Goal: Task Accomplishment & Management: Manage account settings

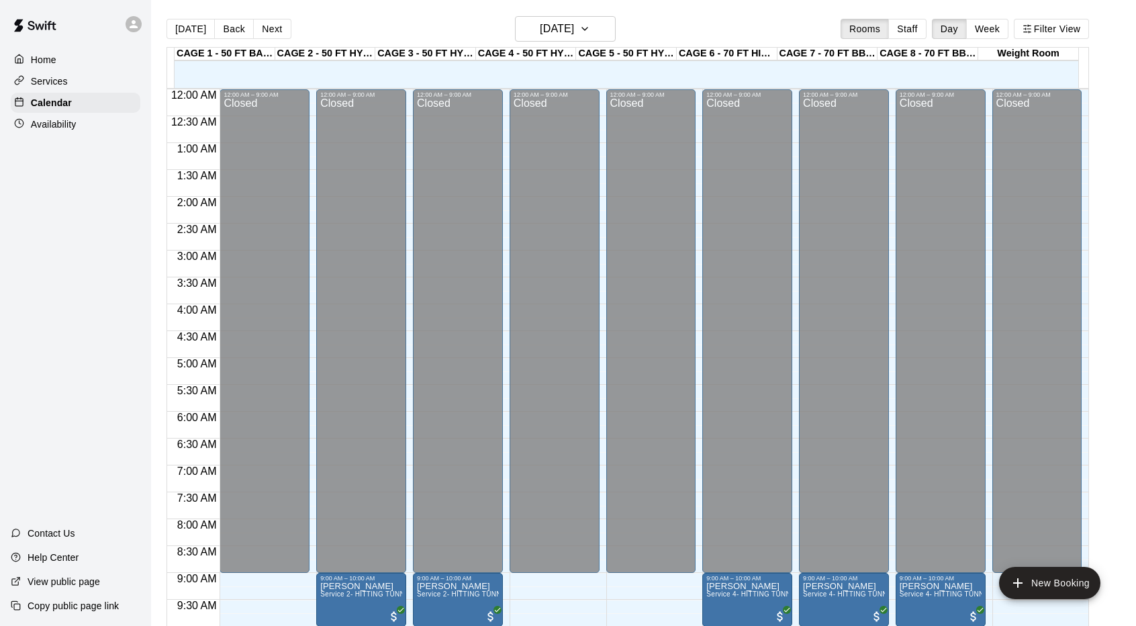
scroll to position [693, 0]
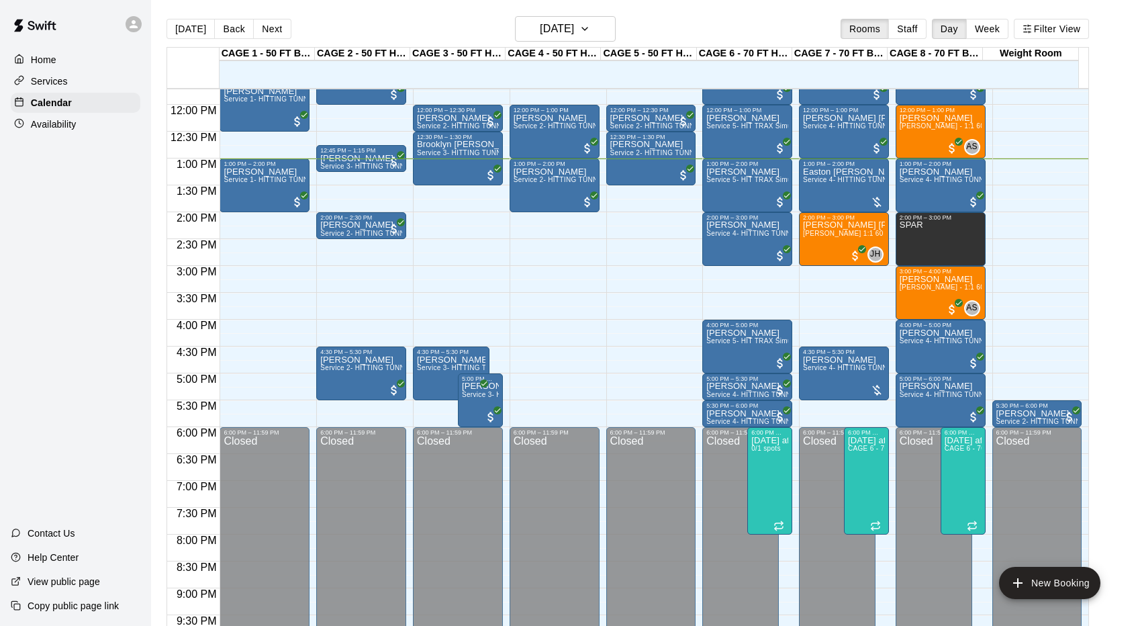
scroll to position [629, 0]
click at [277, 27] on button "Next" at bounding box center [272, 29] width 38 height 20
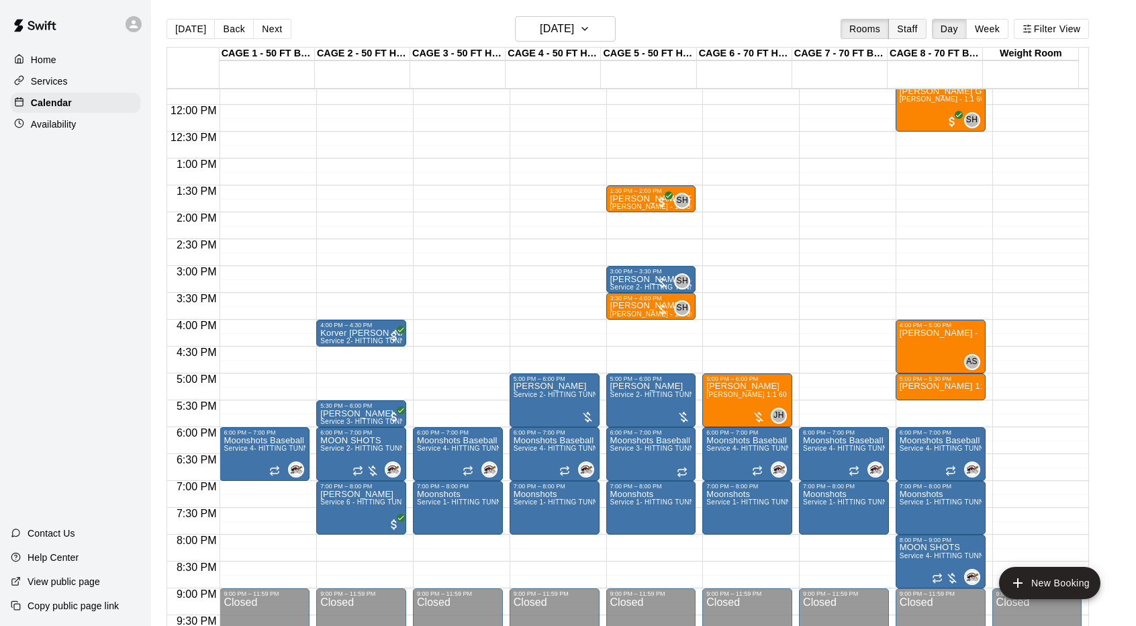
click at [923, 27] on button "Staff" at bounding box center [907, 29] width 38 height 20
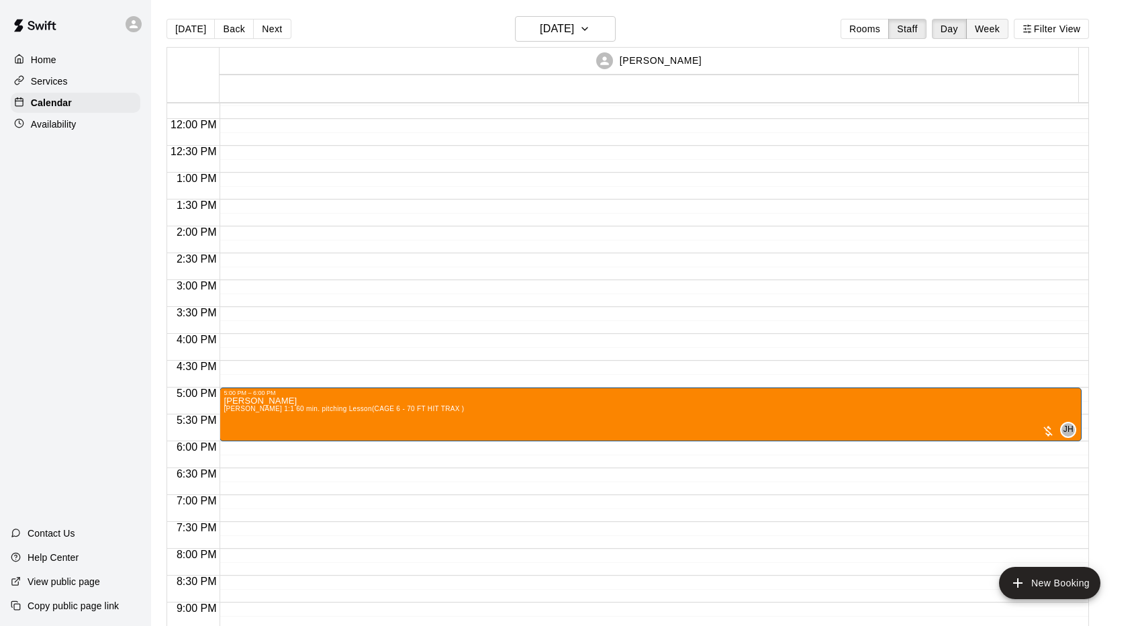
click at [992, 30] on button "Week" at bounding box center [987, 29] width 42 height 20
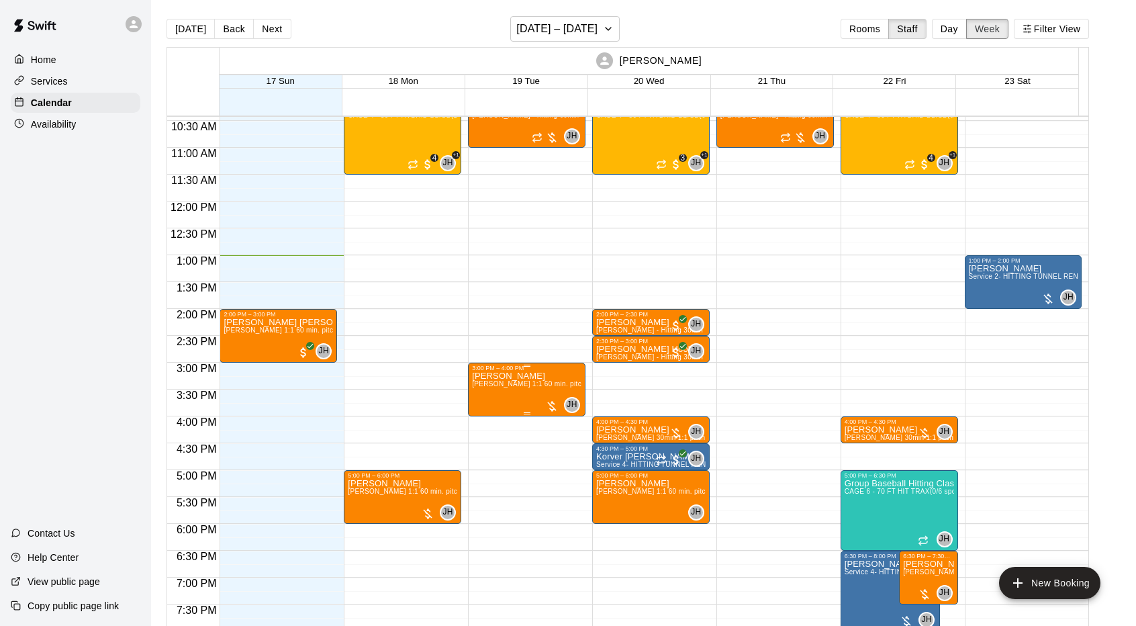
scroll to position [557, 0]
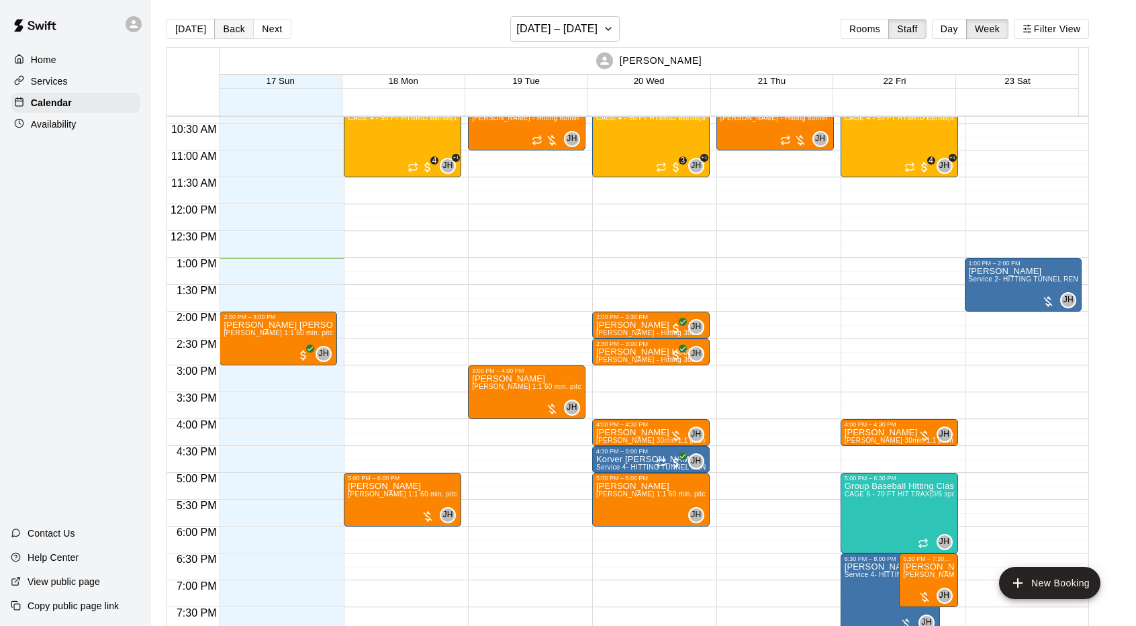
click at [232, 29] on button "Back" at bounding box center [234, 29] width 40 height 20
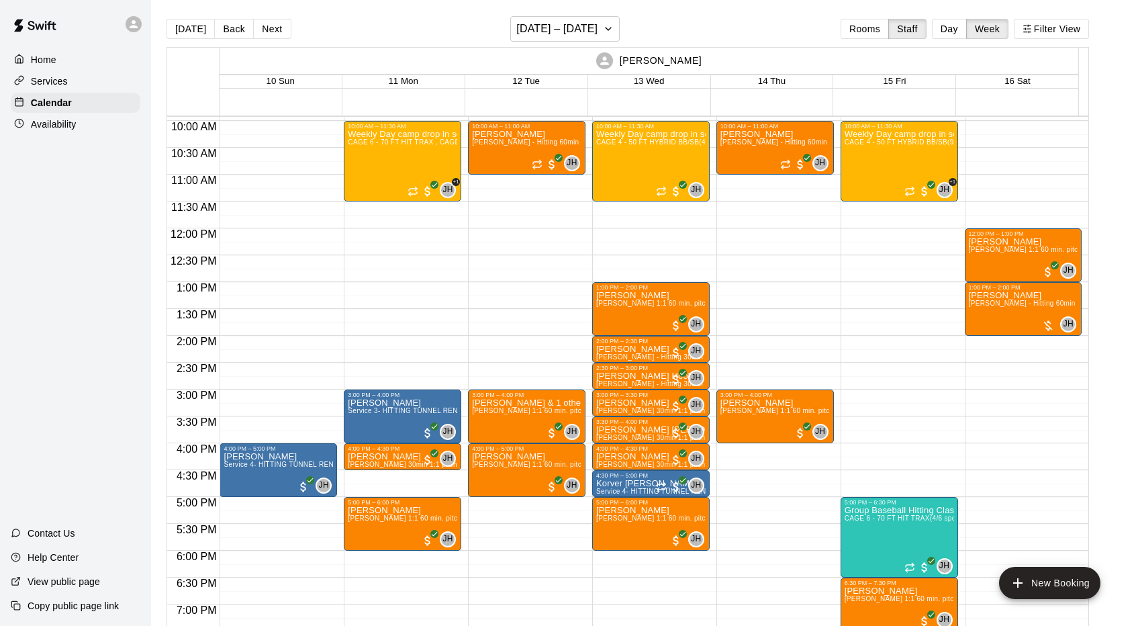
scroll to position [532, 0]
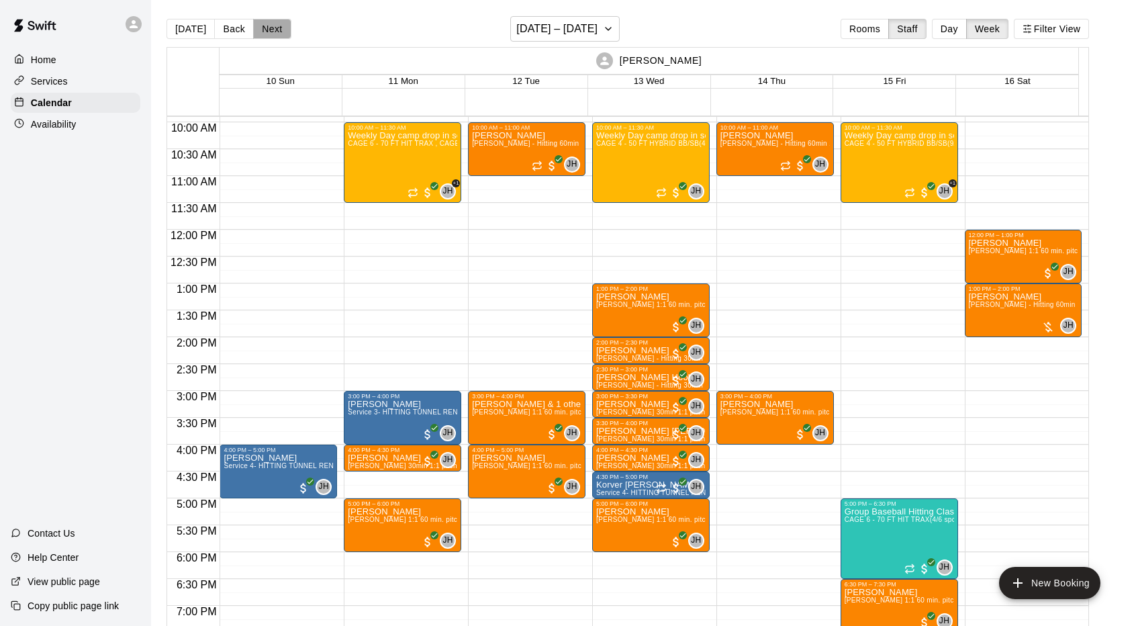
click at [273, 28] on button "Next" at bounding box center [272, 29] width 38 height 20
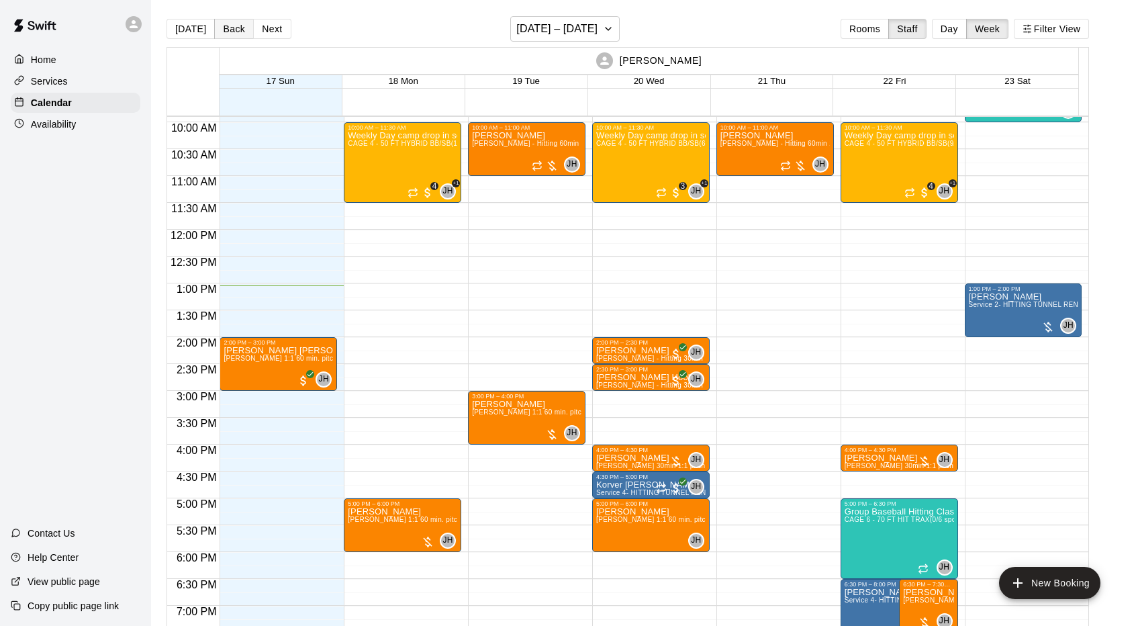
click at [228, 35] on button "Back" at bounding box center [234, 29] width 40 height 20
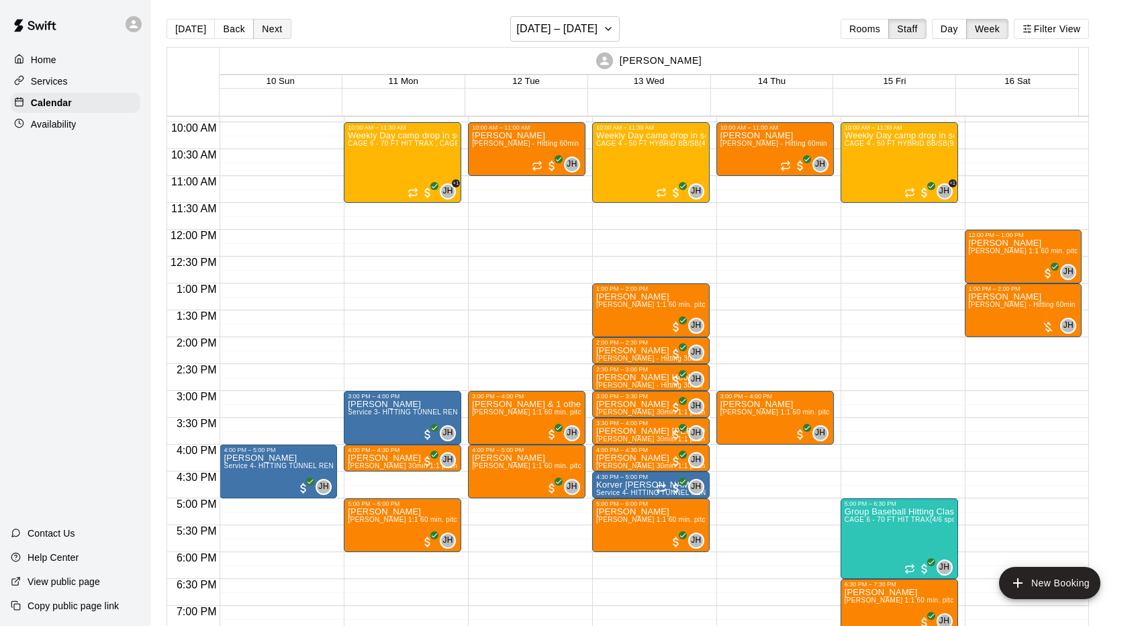
click at [273, 24] on button "Next" at bounding box center [272, 29] width 38 height 20
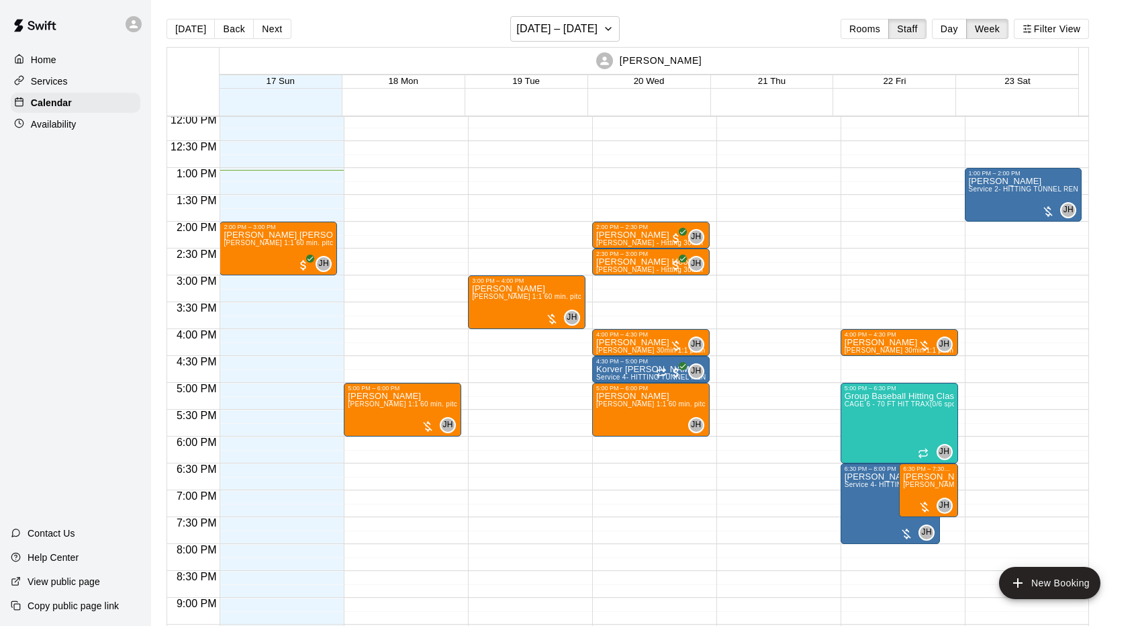
scroll to position [646, 0]
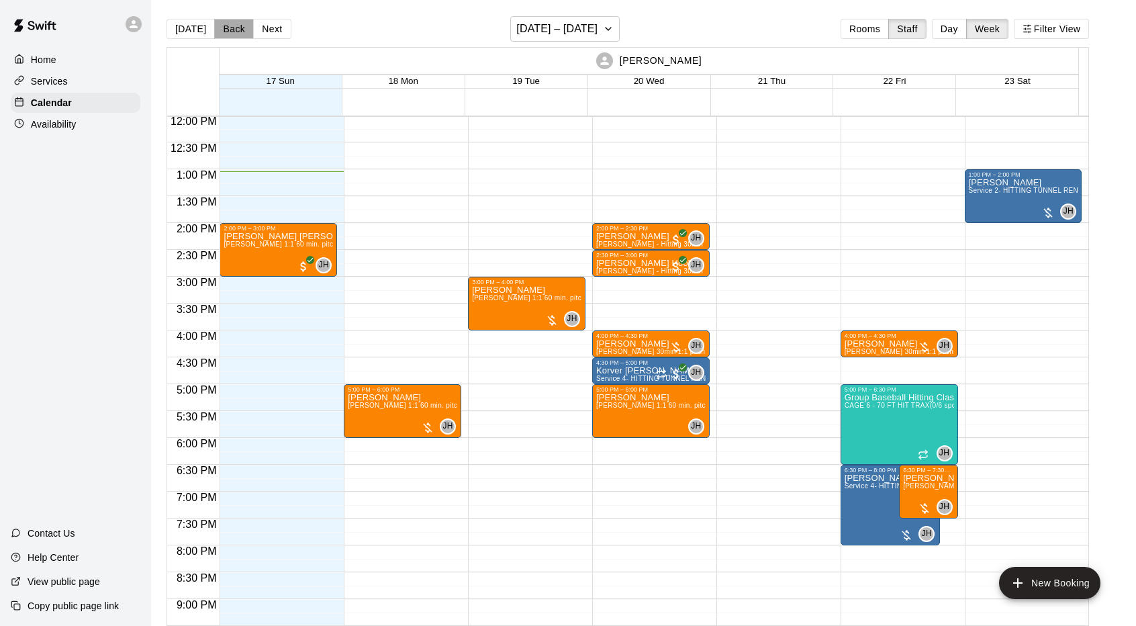
click at [227, 33] on button "Back" at bounding box center [234, 29] width 40 height 20
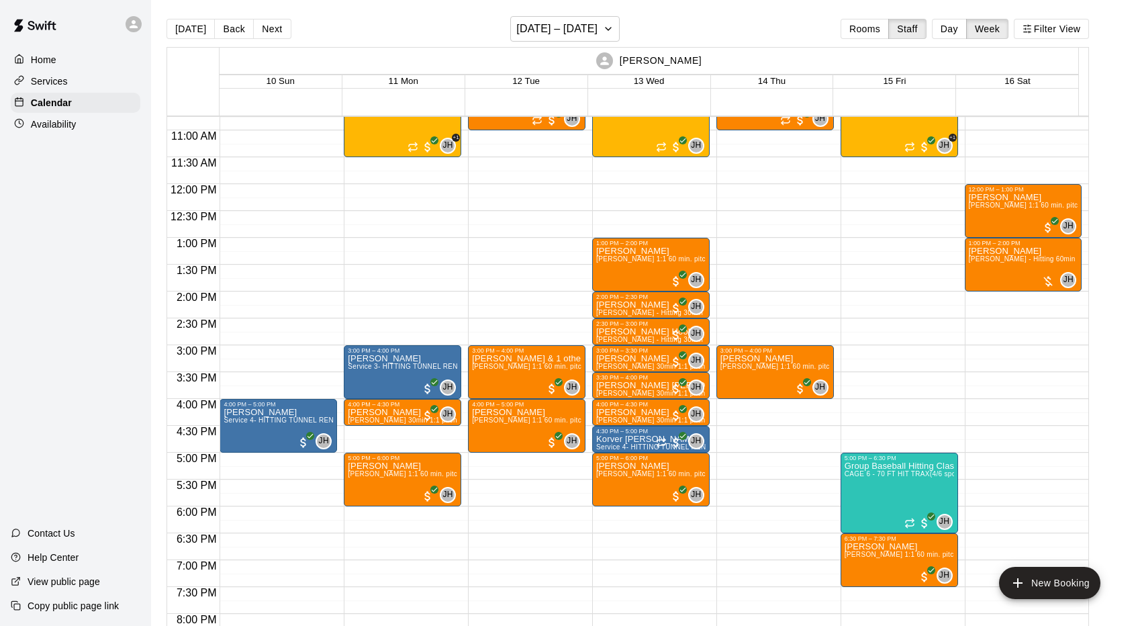
scroll to position [563, 0]
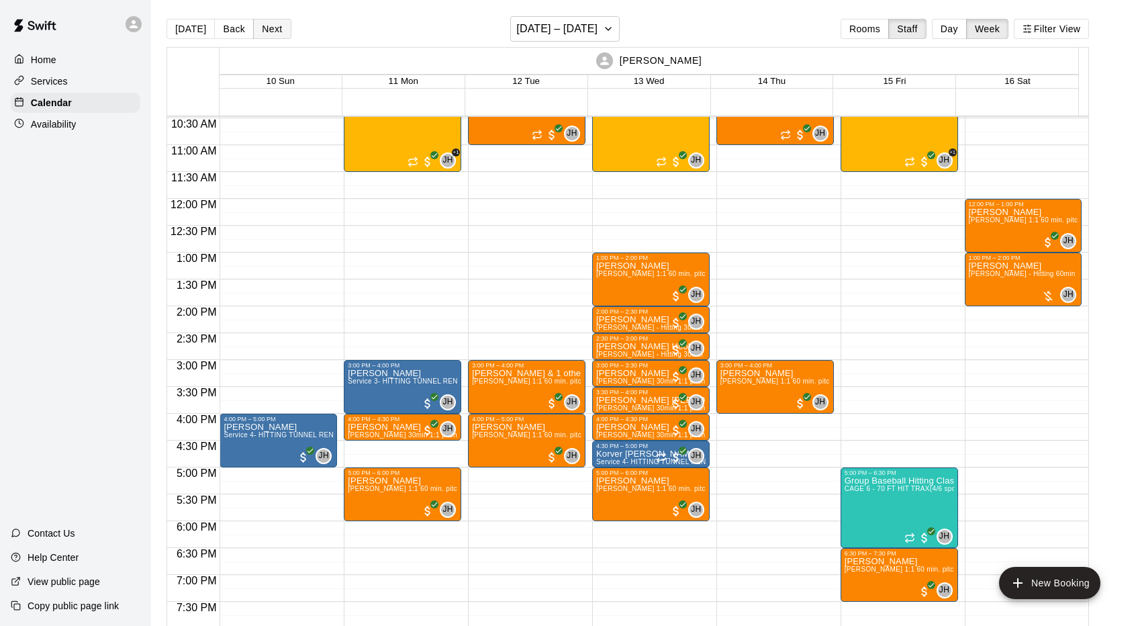
click at [271, 34] on button "Next" at bounding box center [272, 29] width 38 height 20
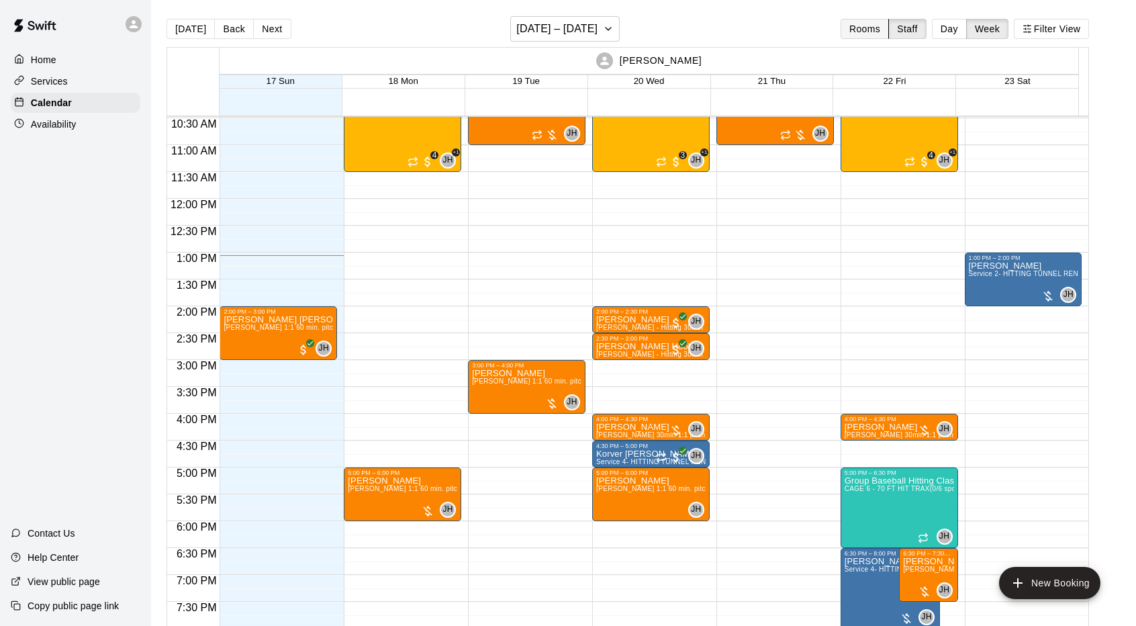
click at [865, 30] on button "Rooms" at bounding box center [865, 29] width 48 height 20
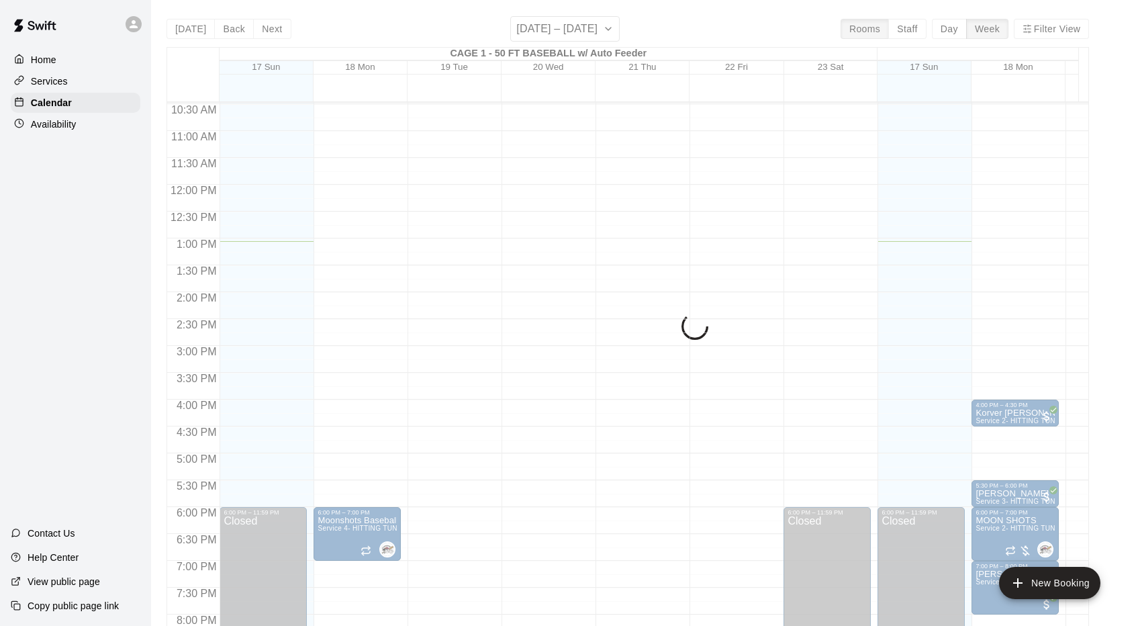
click at [960, 26] on button "Day" at bounding box center [949, 29] width 35 height 20
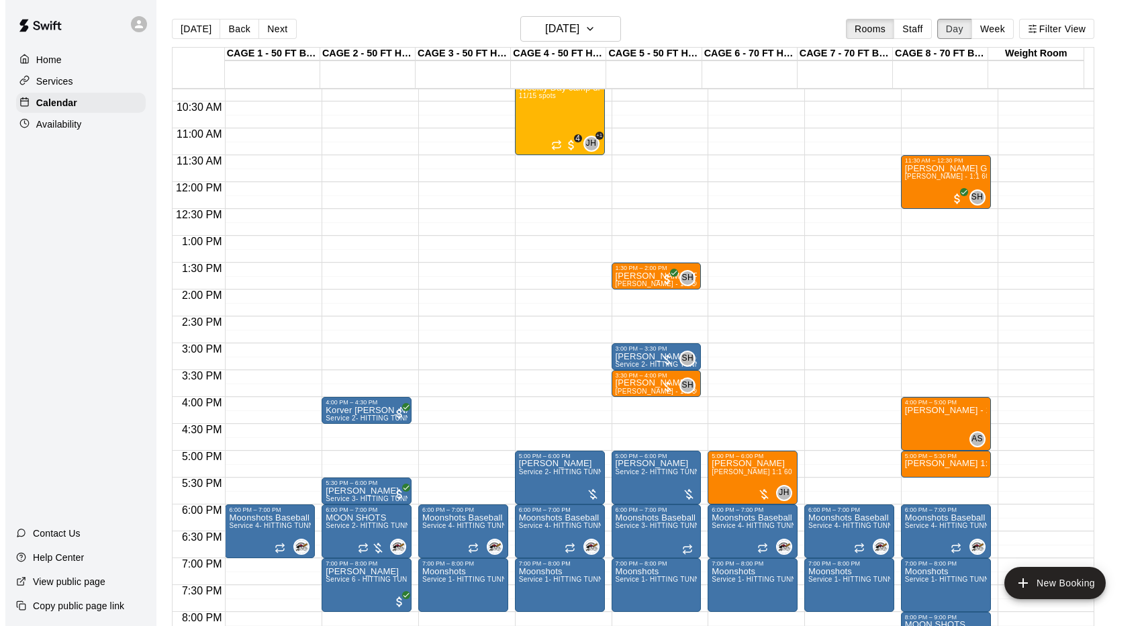
scroll to position [552, 0]
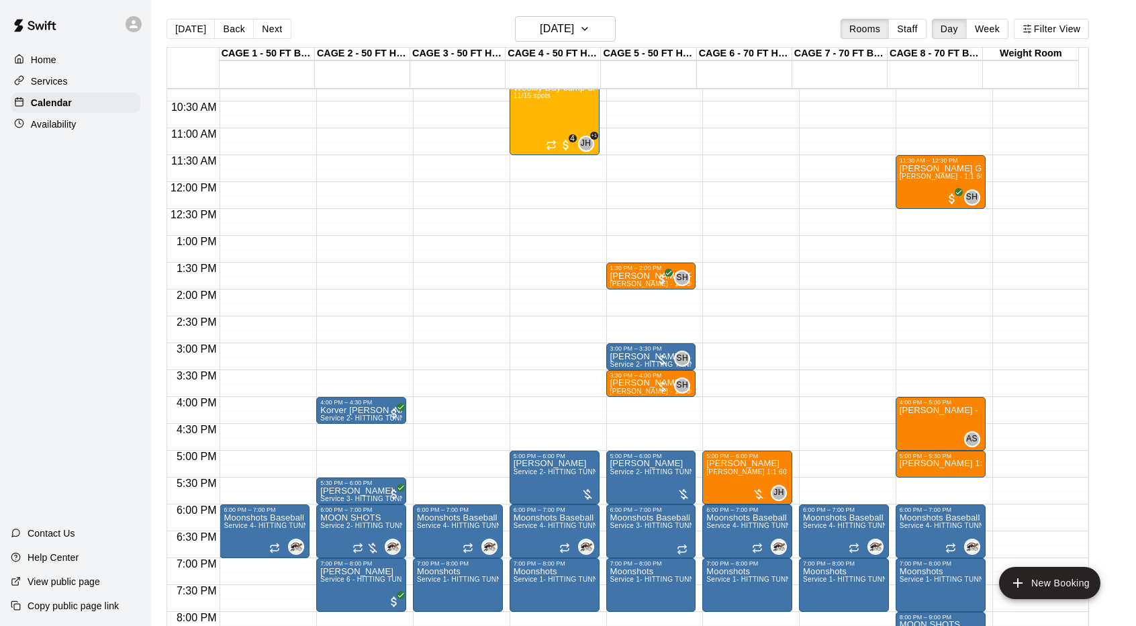
click at [434, 349] on div "12:00 AM – 10:00 AM Closed 6:00 PM – 7:00 PM Moonshots Baseball Service 4- HITT…" at bounding box center [458, 181] width 90 height 1289
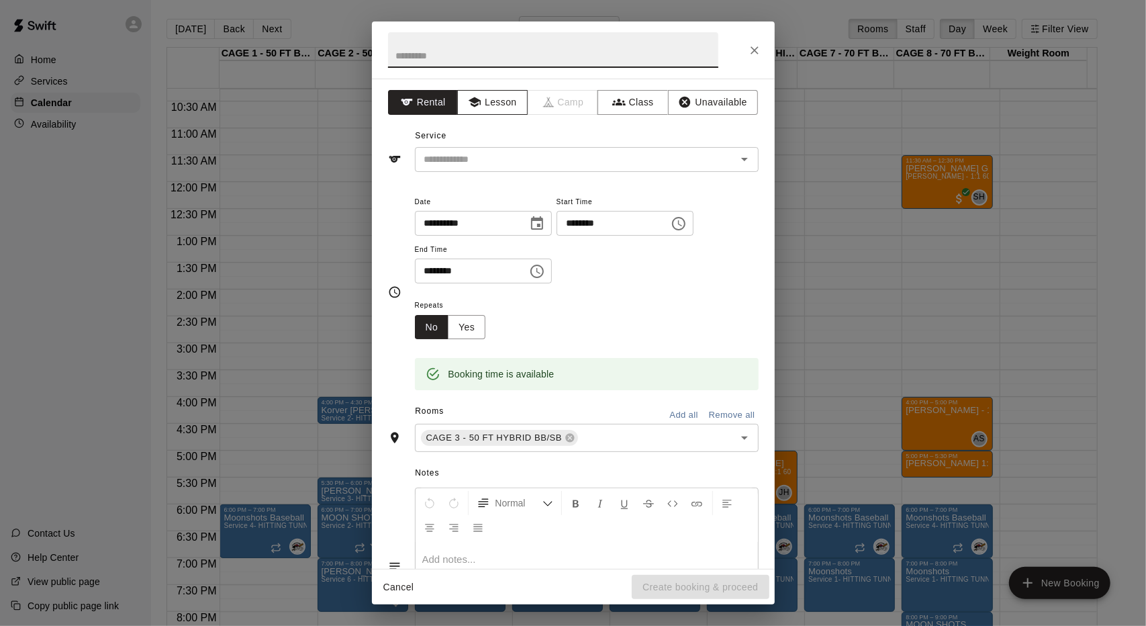
click at [480, 98] on button "Lesson" at bounding box center [492, 102] width 71 height 25
click at [473, 46] on input "text" at bounding box center [553, 50] width 330 height 36
type input "**********"
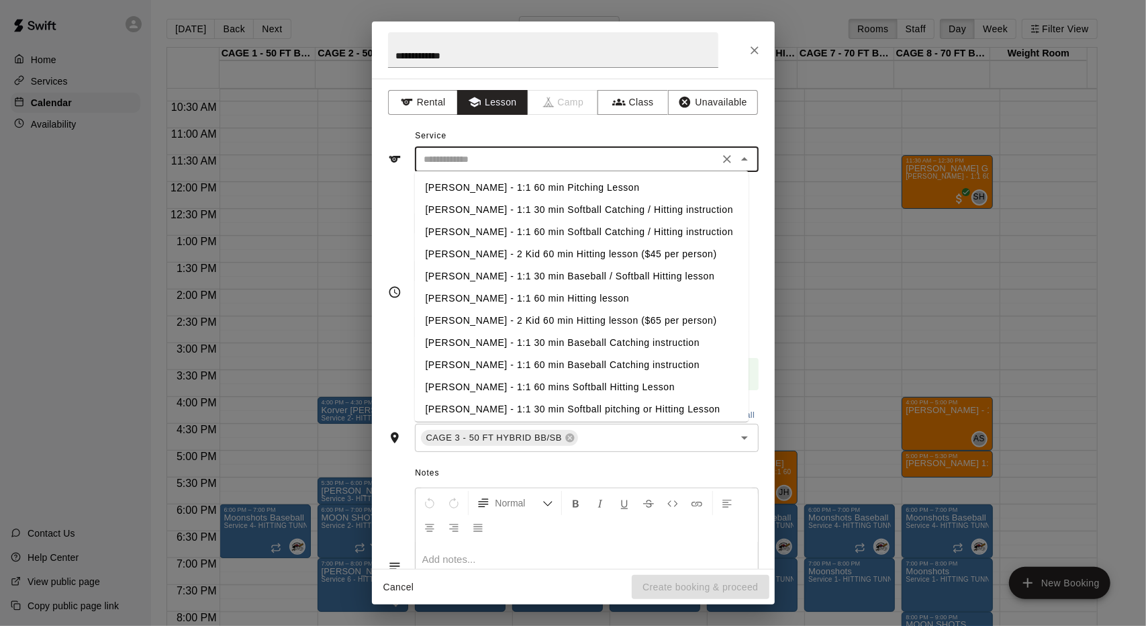
click at [483, 159] on input "text" at bounding box center [567, 159] width 296 height 17
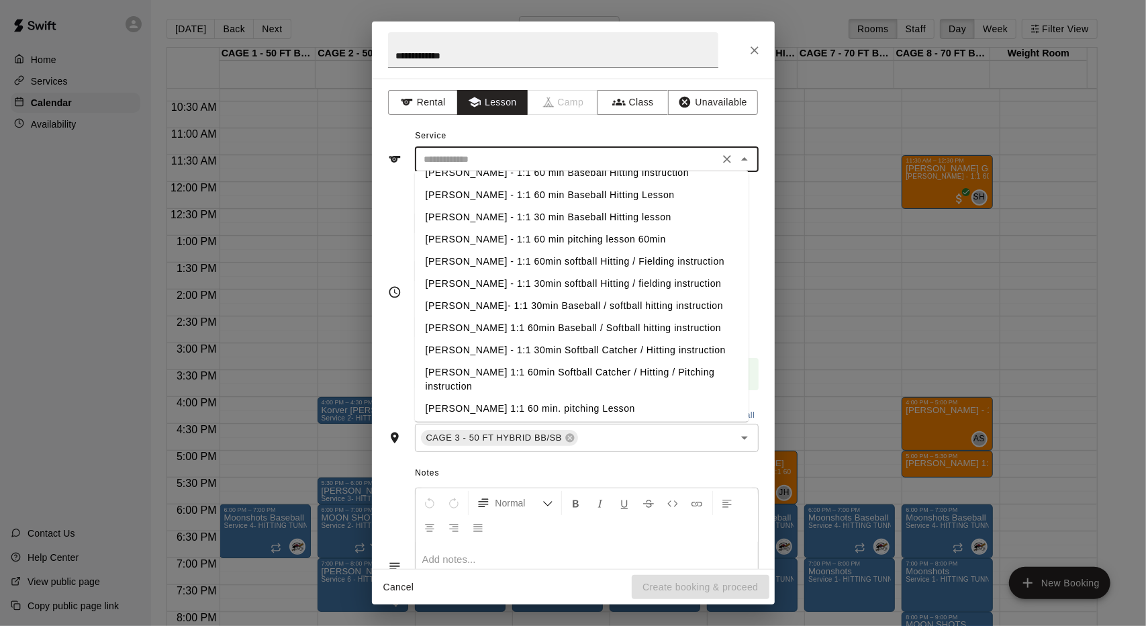
scroll to position [306, 0]
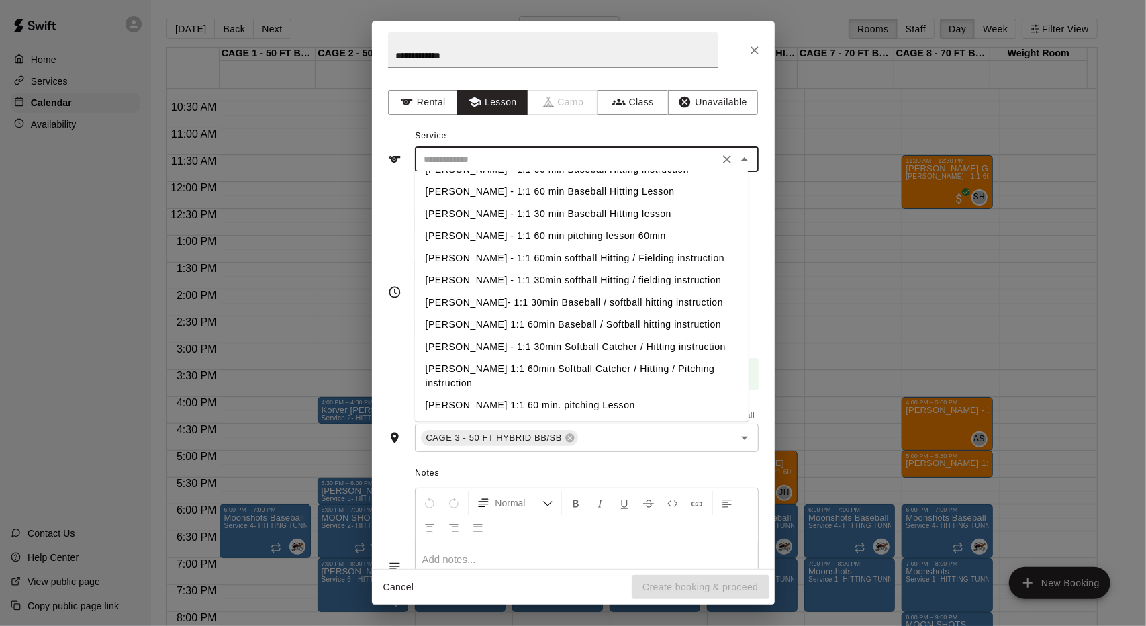
click at [494, 402] on li "[PERSON_NAME] 1:1 60 min. pitching Lesson" at bounding box center [582, 405] width 334 height 22
type input "**********"
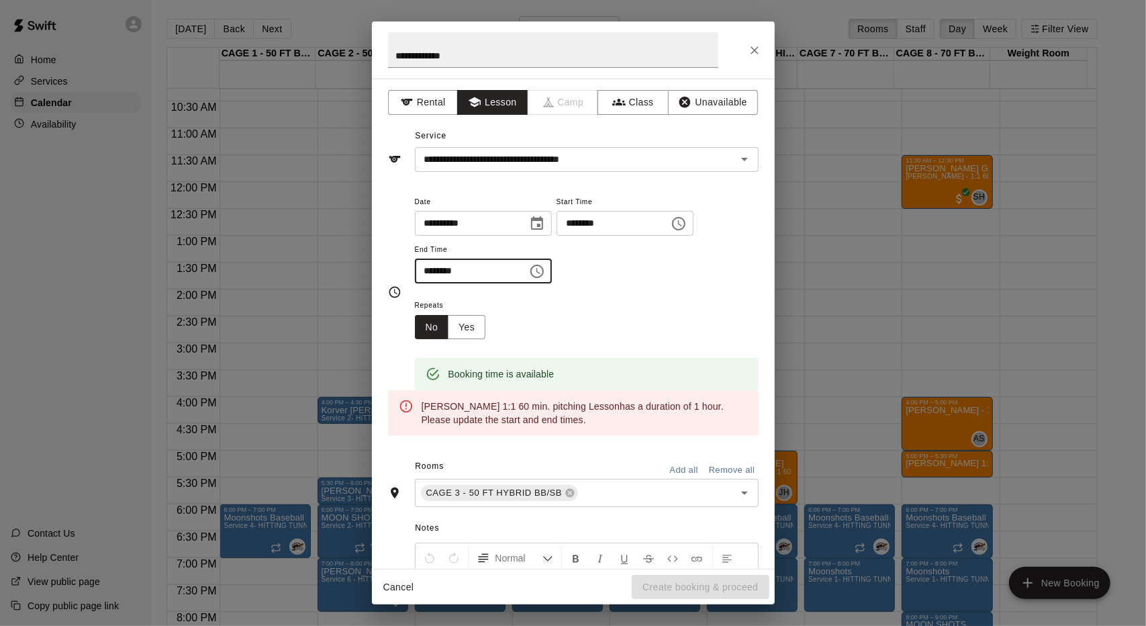
click at [508, 273] on input "********" at bounding box center [466, 271] width 103 height 25
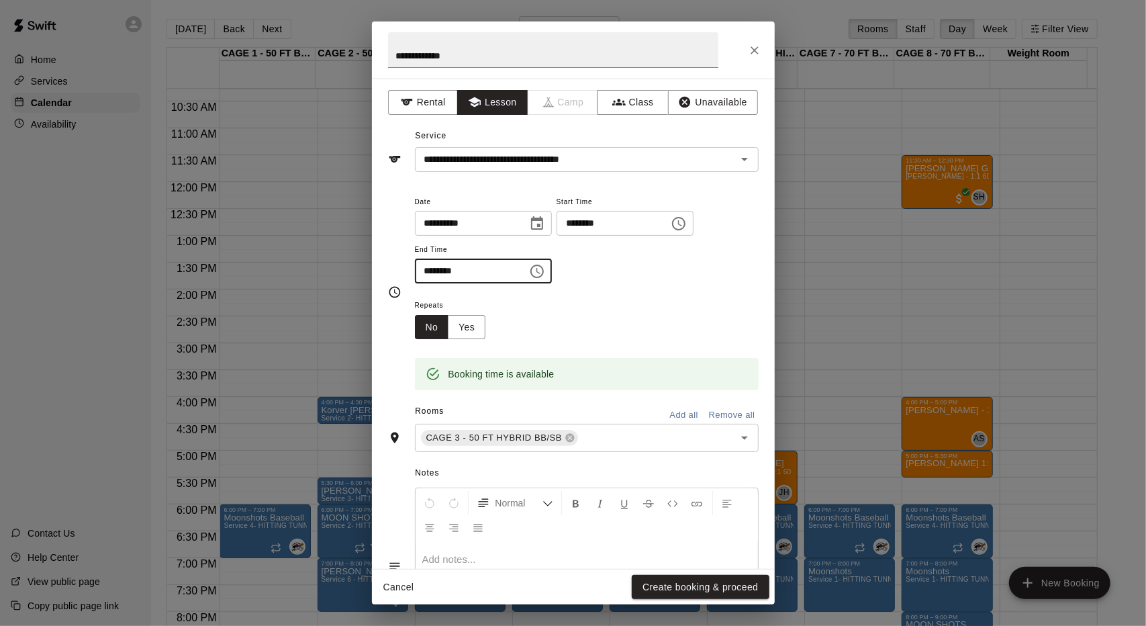
type input "********"
click at [511, 319] on div "Repeats No Yes" at bounding box center [587, 318] width 344 height 42
click at [673, 578] on button "Create booking & proceed" at bounding box center [700, 587] width 137 height 25
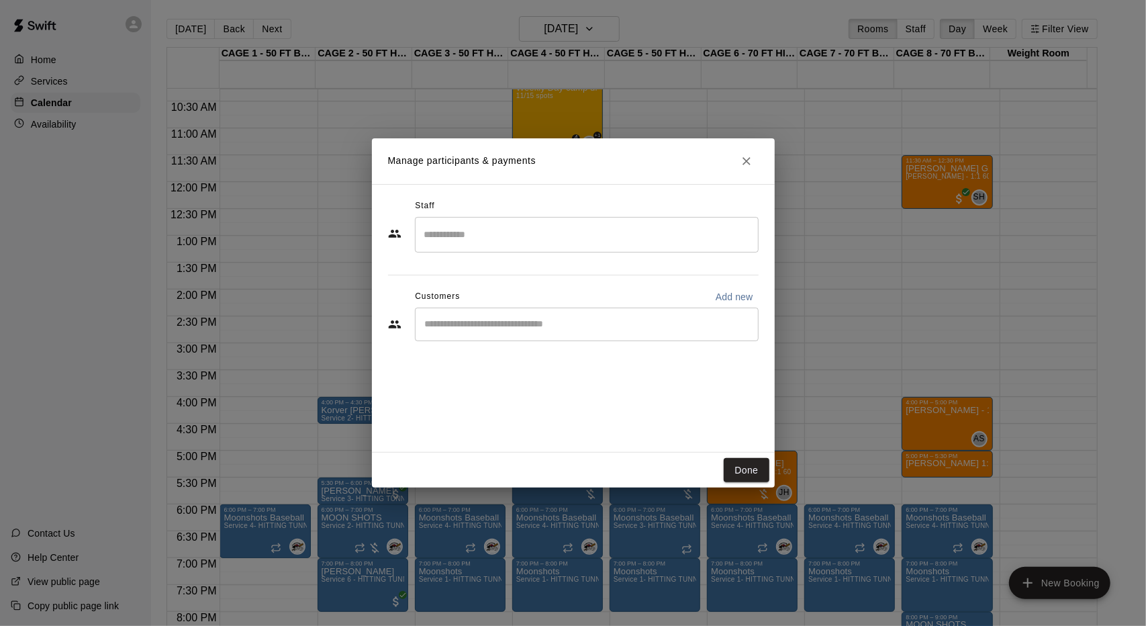
click at [525, 244] on input "Search staff" at bounding box center [587, 235] width 332 height 24
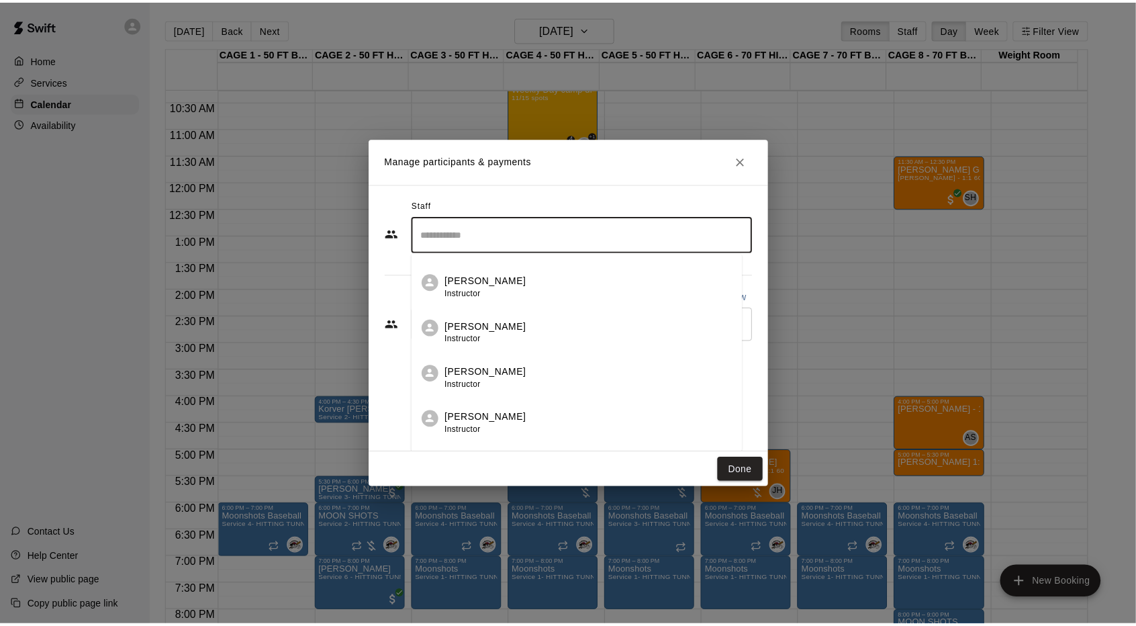
scroll to position [180, 0]
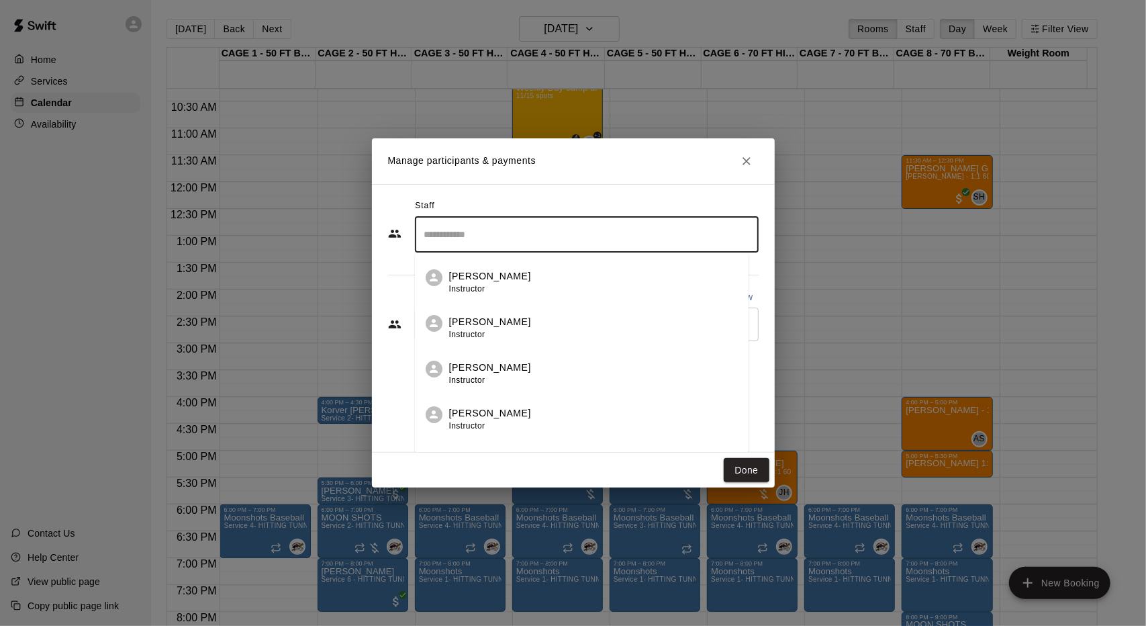
click at [496, 365] on p "John Havird" at bounding box center [490, 368] width 82 height 14
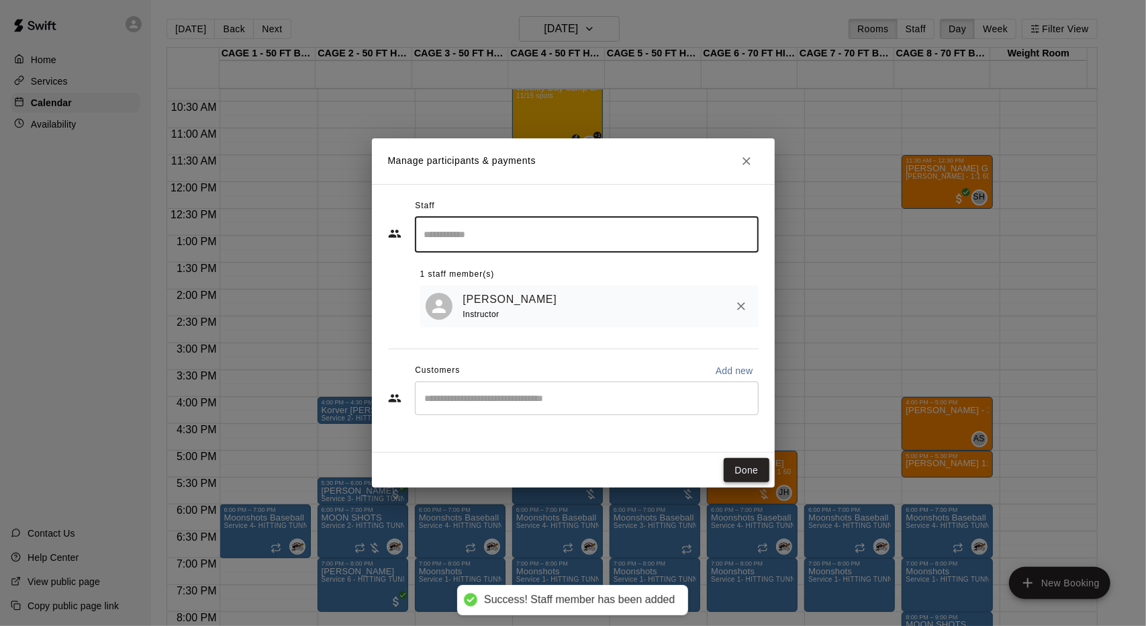
click at [749, 463] on button "Done" at bounding box center [746, 470] width 45 height 25
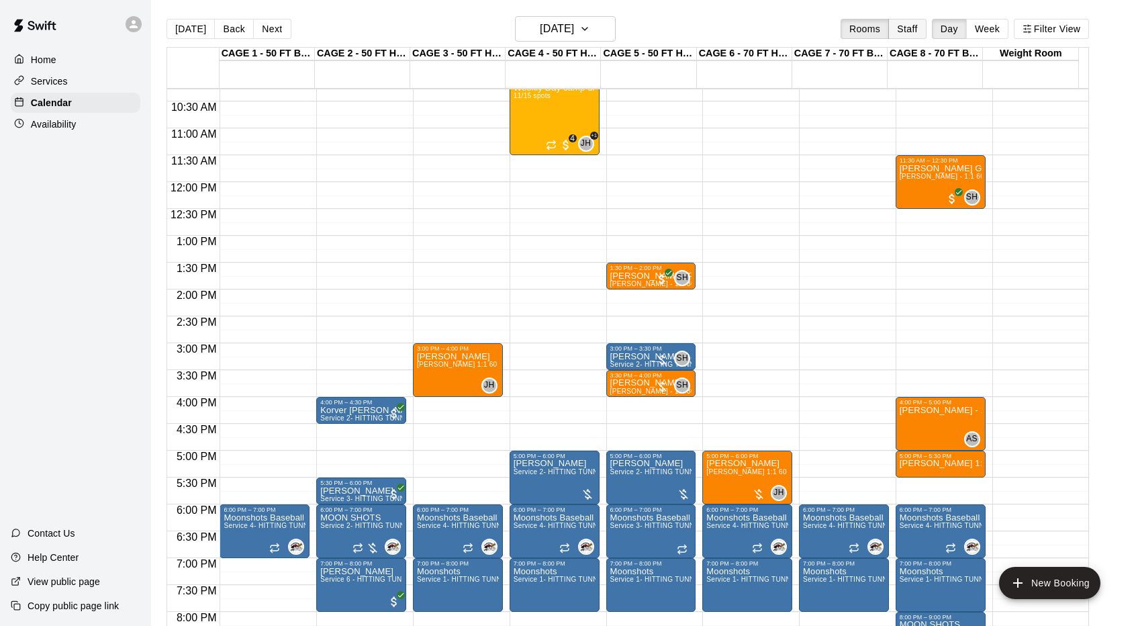
click at [908, 24] on button "Staff" at bounding box center [907, 29] width 38 height 20
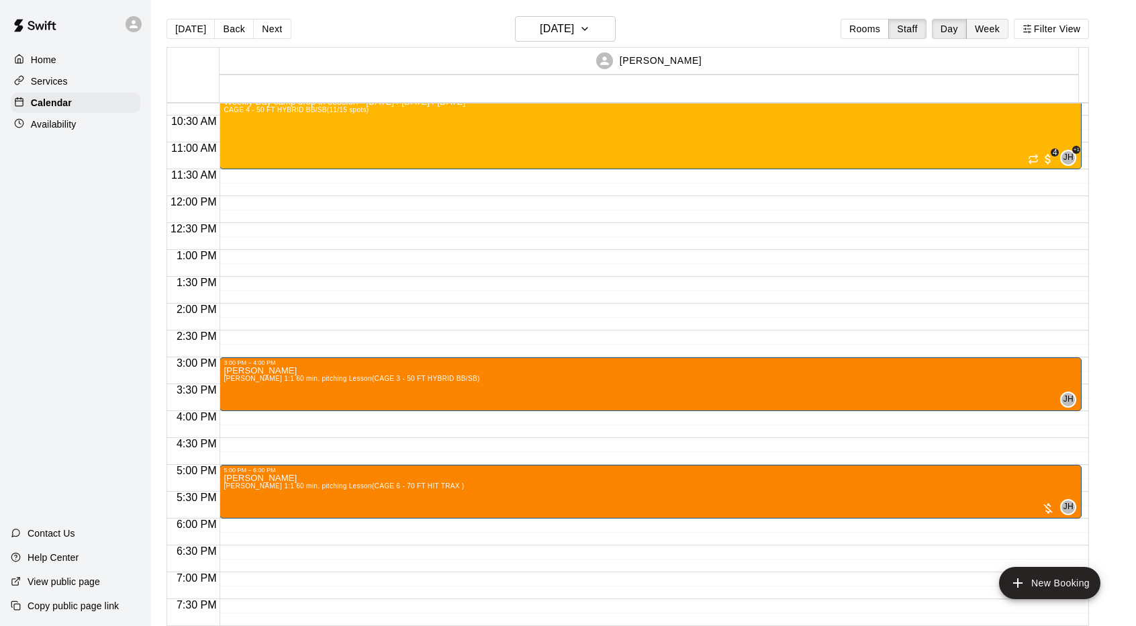
click at [992, 28] on button "Week" at bounding box center [987, 29] width 42 height 20
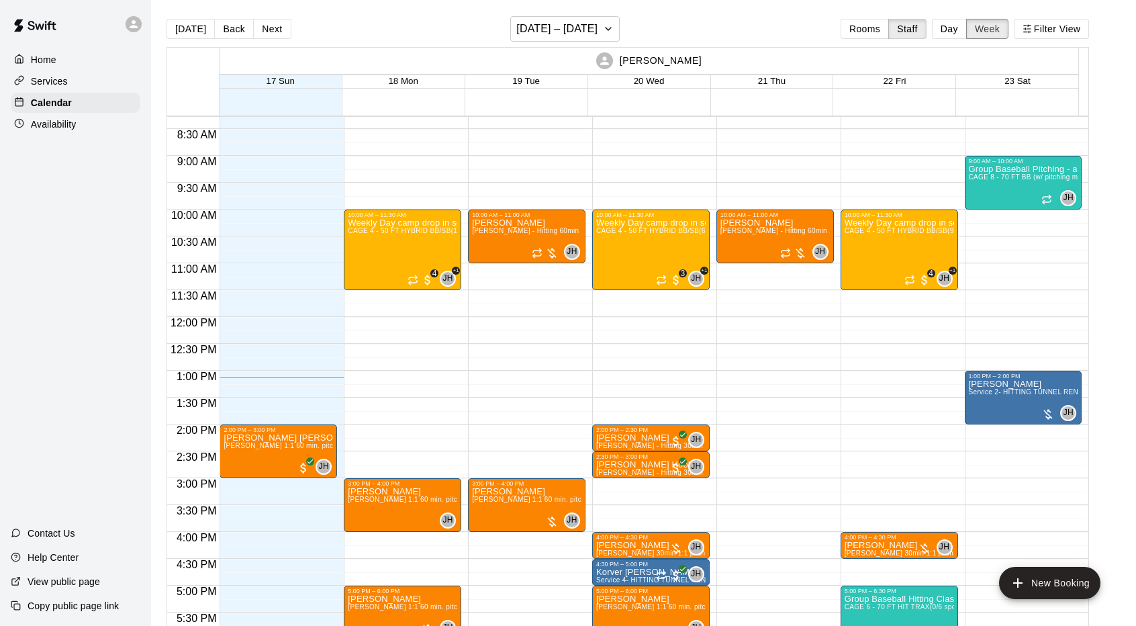
scroll to position [444, 0]
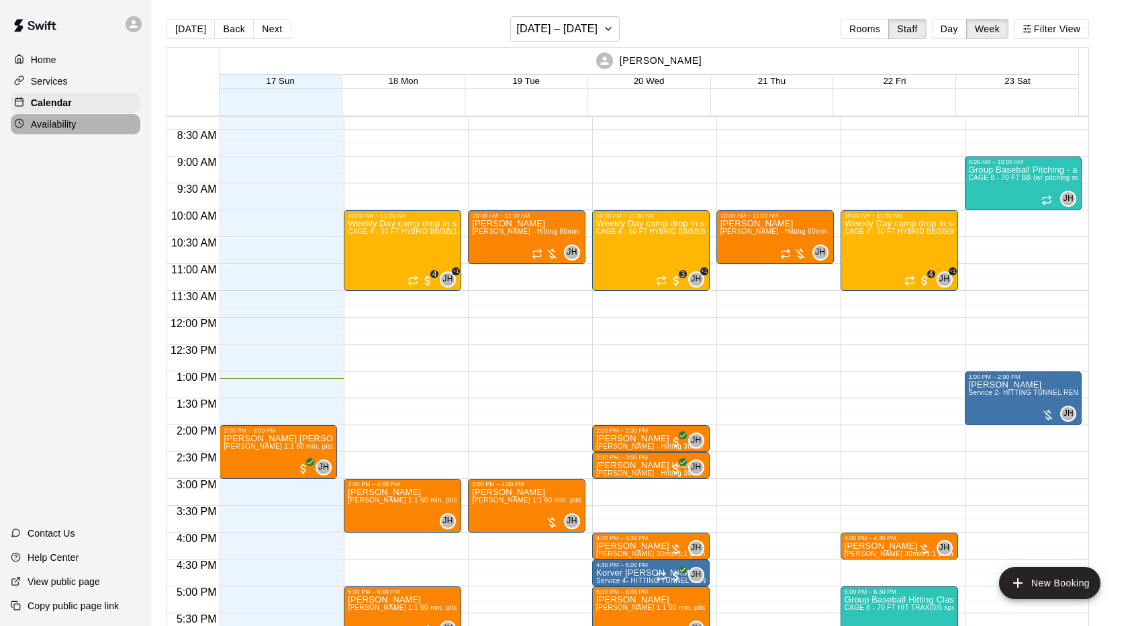
click at [52, 122] on p "Availability" at bounding box center [54, 124] width 46 height 13
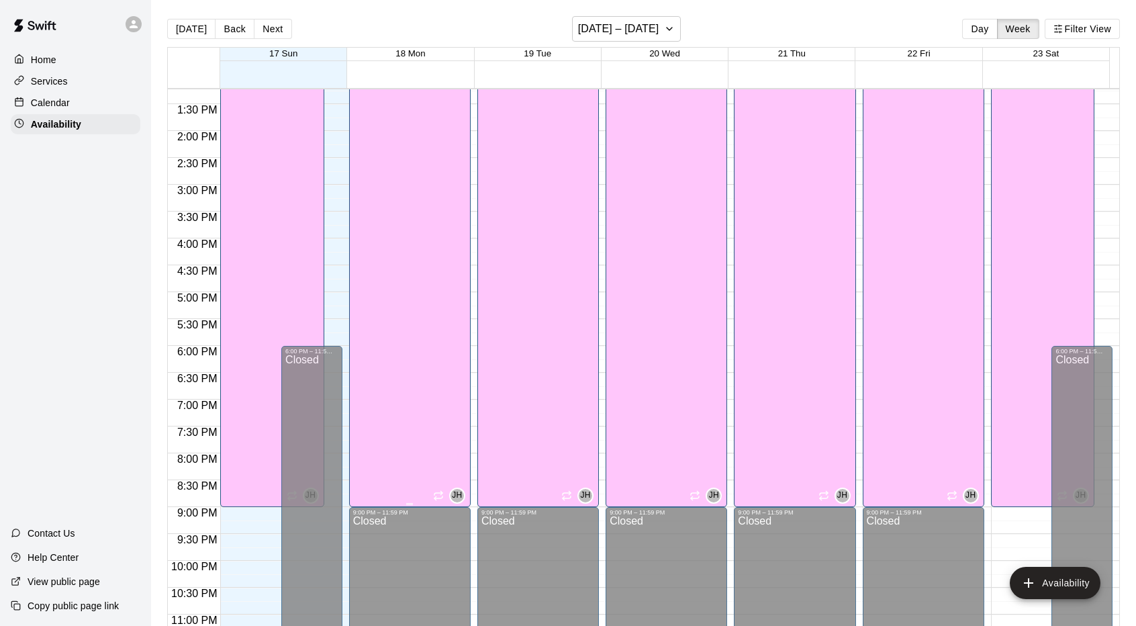
scroll to position [737, 0]
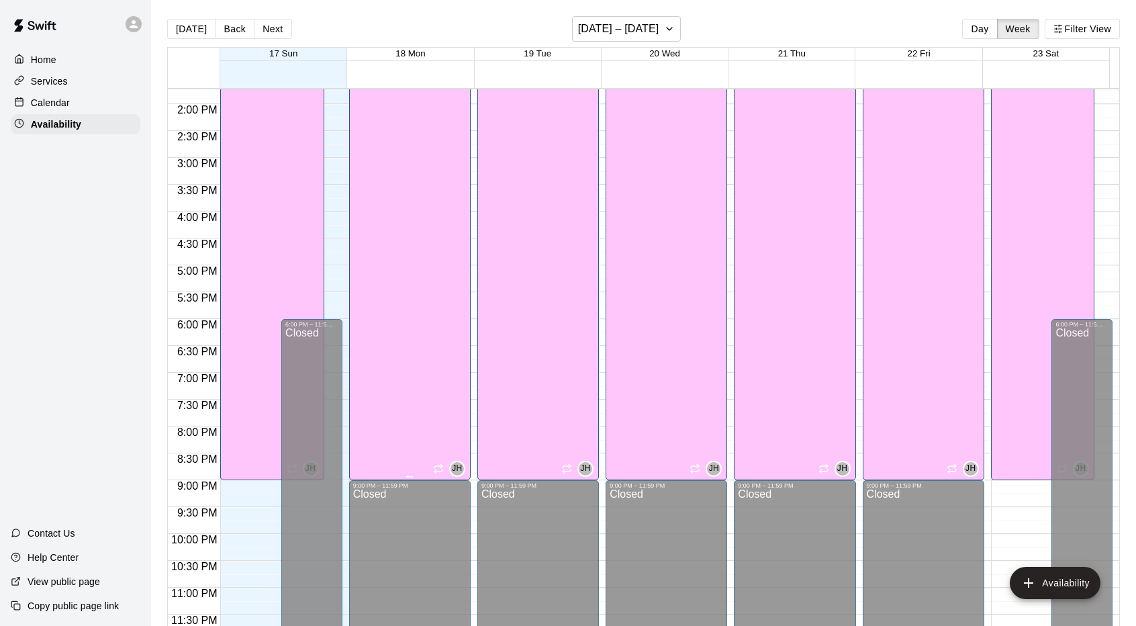
drag, startPoint x: 405, startPoint y: 402, endPoint x: 400, endPoint y: 408, distance: 8.6
click at [400, 408] on div "John Havird CAGE 6 - 70 FT HIT TRAX , CAGE 7 - 70 FT BB (w/ pitching mound), CA…" at bounding box center [409, 211] width 113 height 626
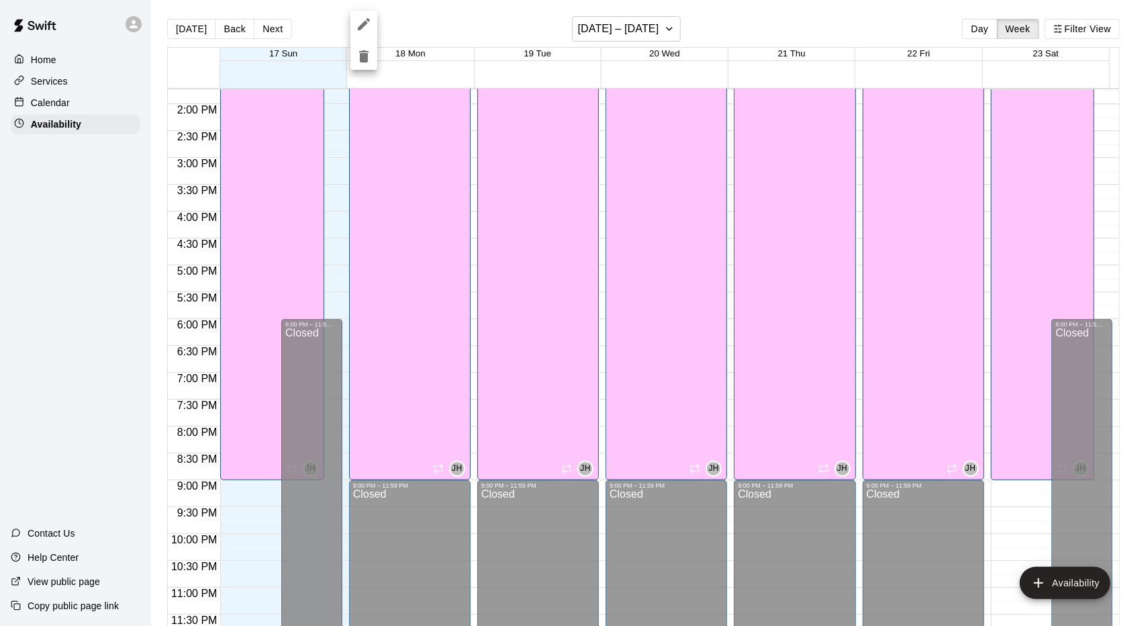
click at [361, 28] on icon "edit" at bounding box center [364, 24] width 12 height 12
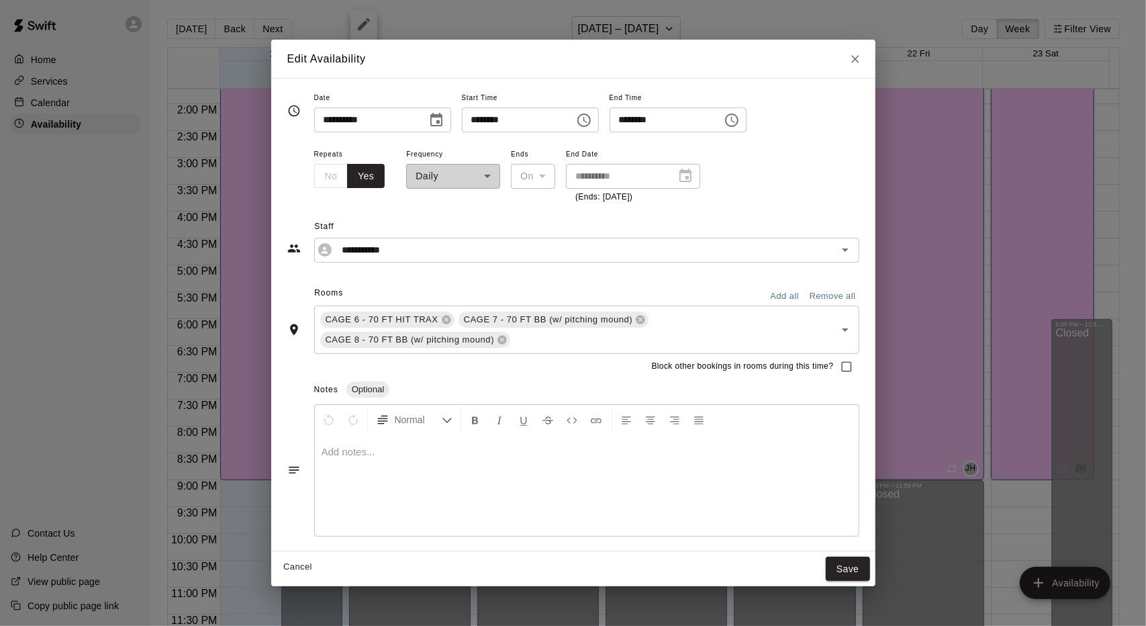
click at [713, 122] on input "********" at bounding box center [661, 119] width 103 height 25
type input "********"
click at [839, 566] on button "Save" at bounding box center [848, 569] width 44 height 25
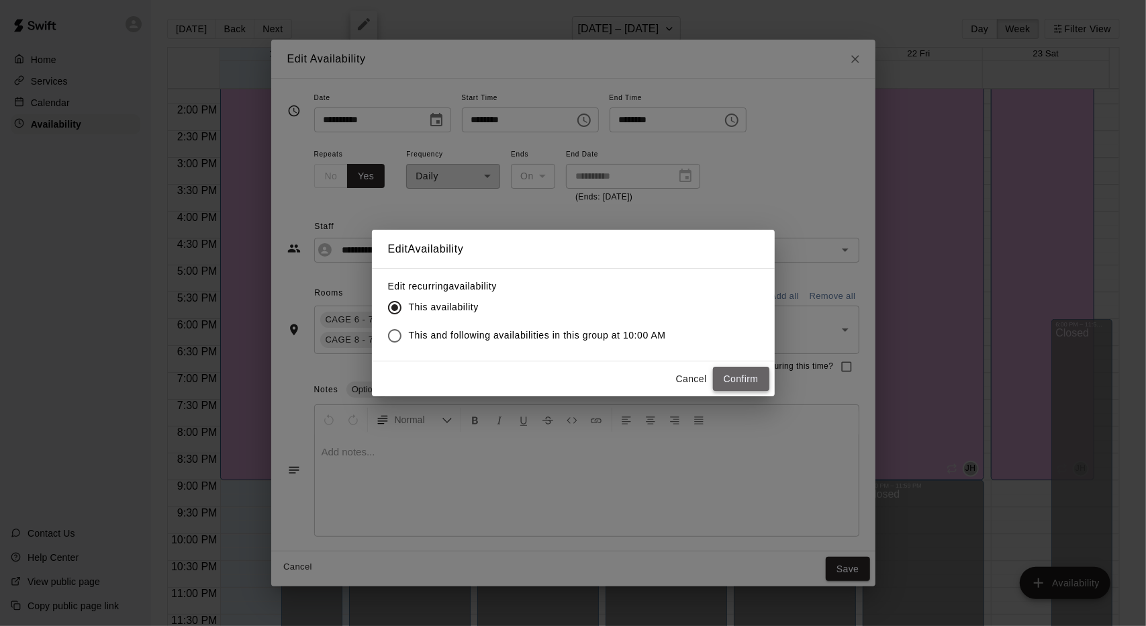
click at [748, 371] on button "Confirm" at bounding box center [741, 379] width 56 height 25
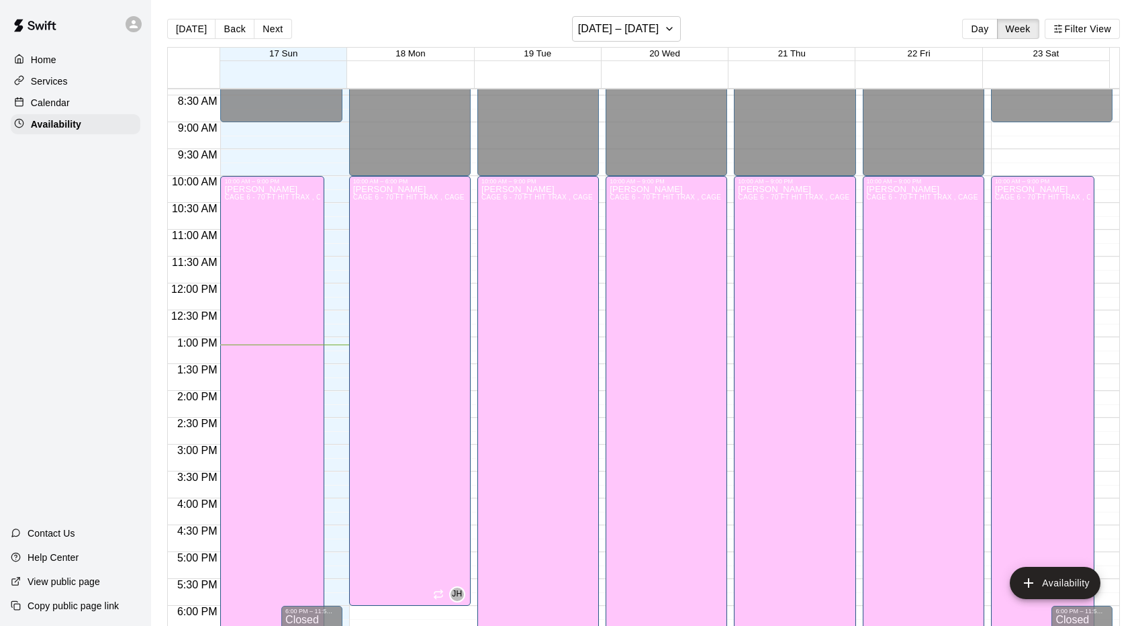
scroll to position [451, 0]
click at [275, 25] on button "Next" at bounding box center [273, 29] width 38 height 20
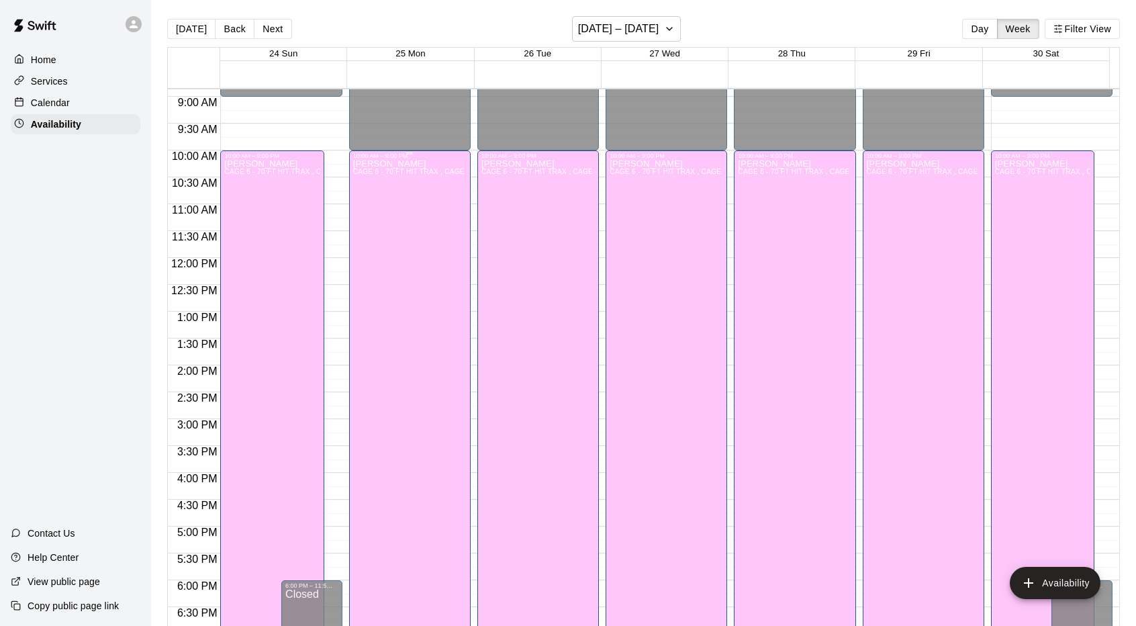
scroll to position [475, 0]
click at [265, 277] on div "John Havird CAGE 6 - 70 FT HIT TRAX , CAGE 7 - 70 FT BB (w/ pitching mound), CA…" at bounding box center [271, 473] width 95 height 626
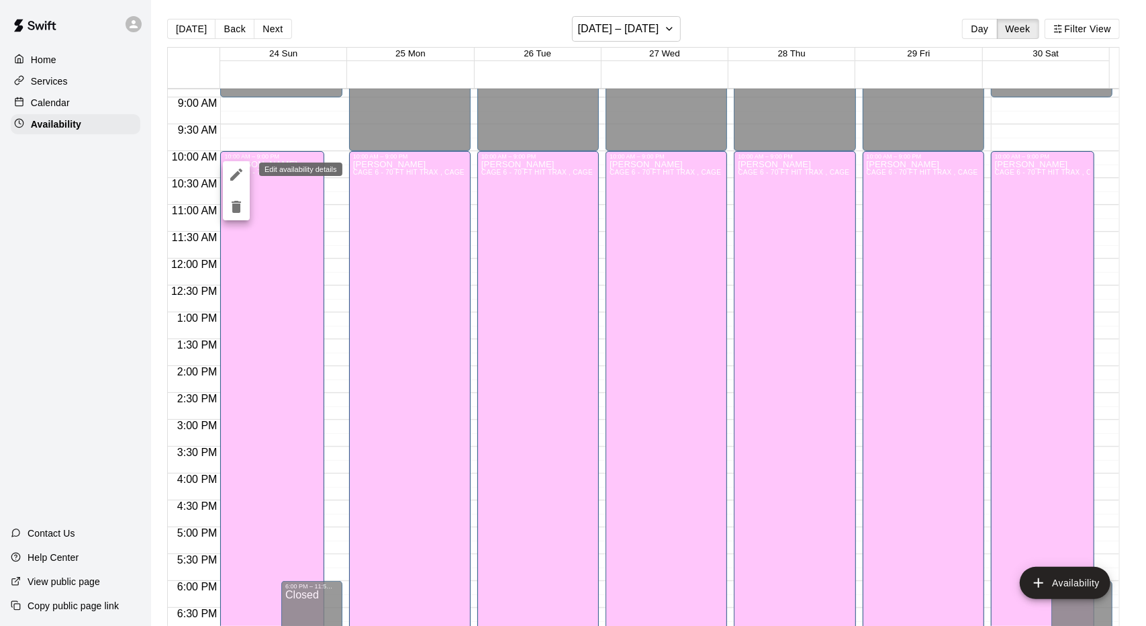
click at [238, 183] on button "edit" at bounding box center [236, 174] width 27 height 27
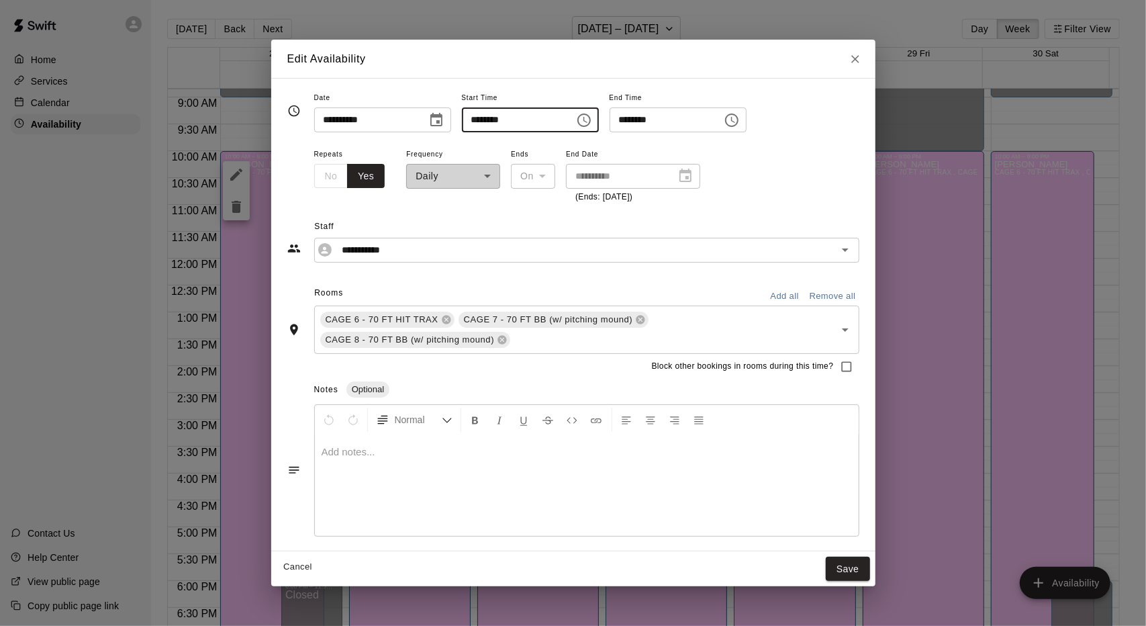
click at [565, 117] on input "********" at bounding box center [513, 119] width 103 height 25
click at [529, 116] on input "********" at bounding box center [513, 119] width 103 height 25
type input "********"
click at [743, 159] on div "**********" at bounding box center [586, 175] width 545 height 58
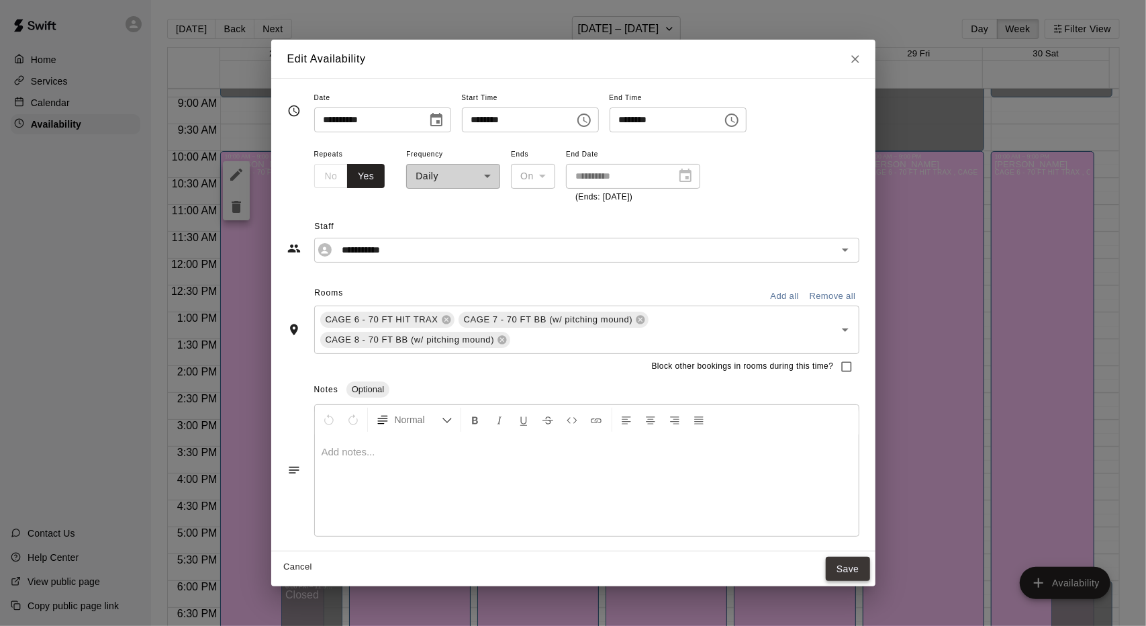
click at [845, 569] on button "Save" at bounding box center [848, 569] width 44 height 25
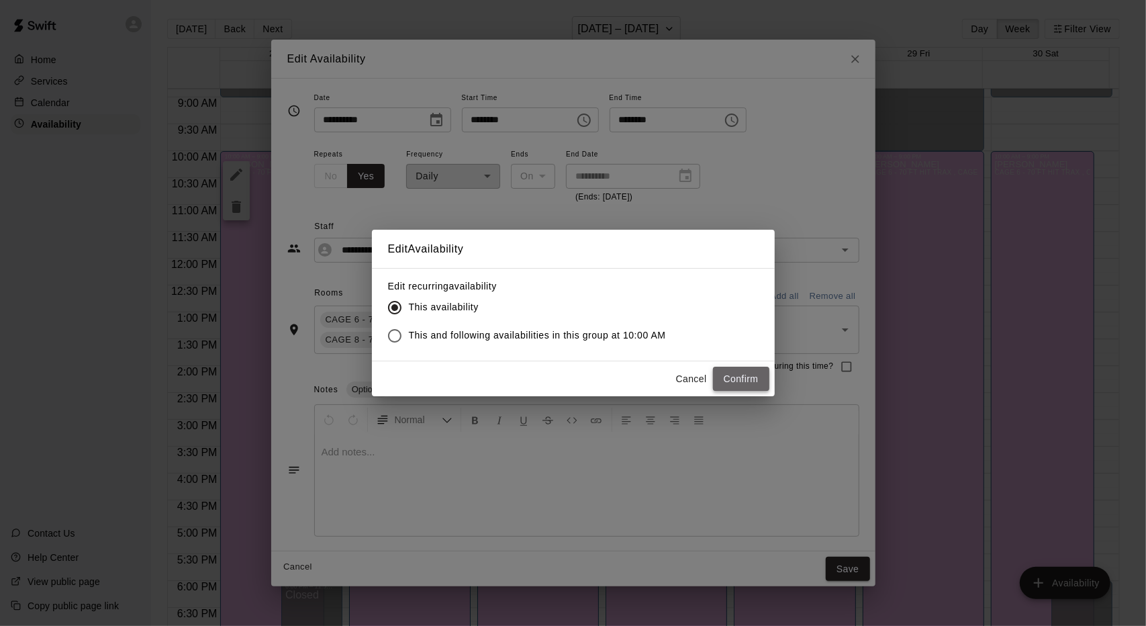
click at [747, 376] on button "Confirm" at bounding box center [741, 379] width 56 height 25
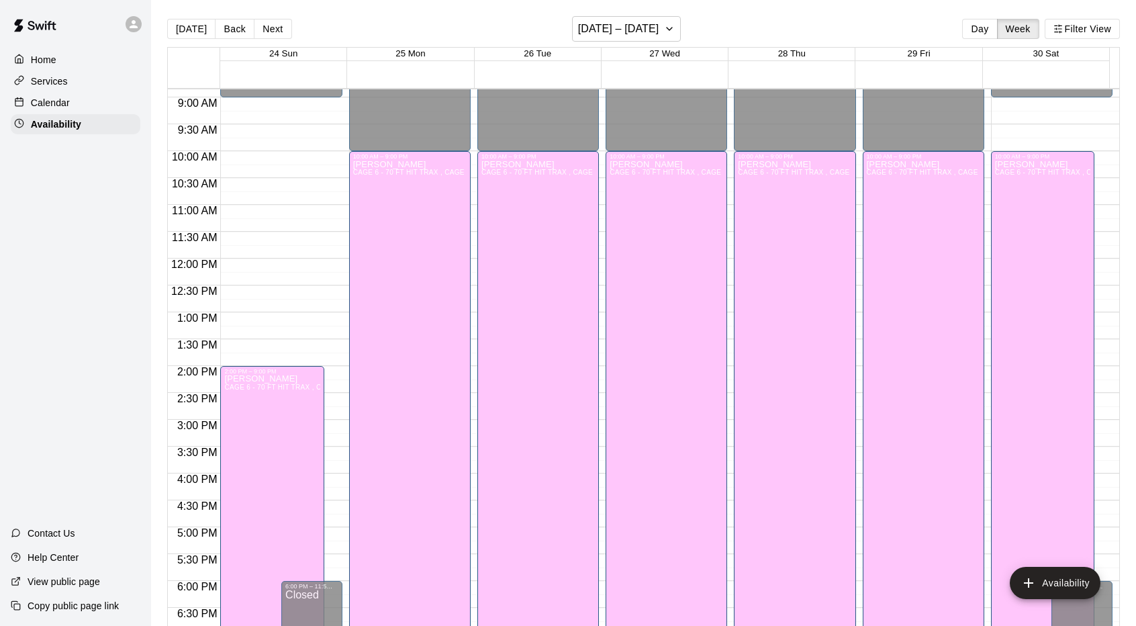
click at [109, 105] on div "Calendar" at bounding box center [76, 103] width 130 height 20
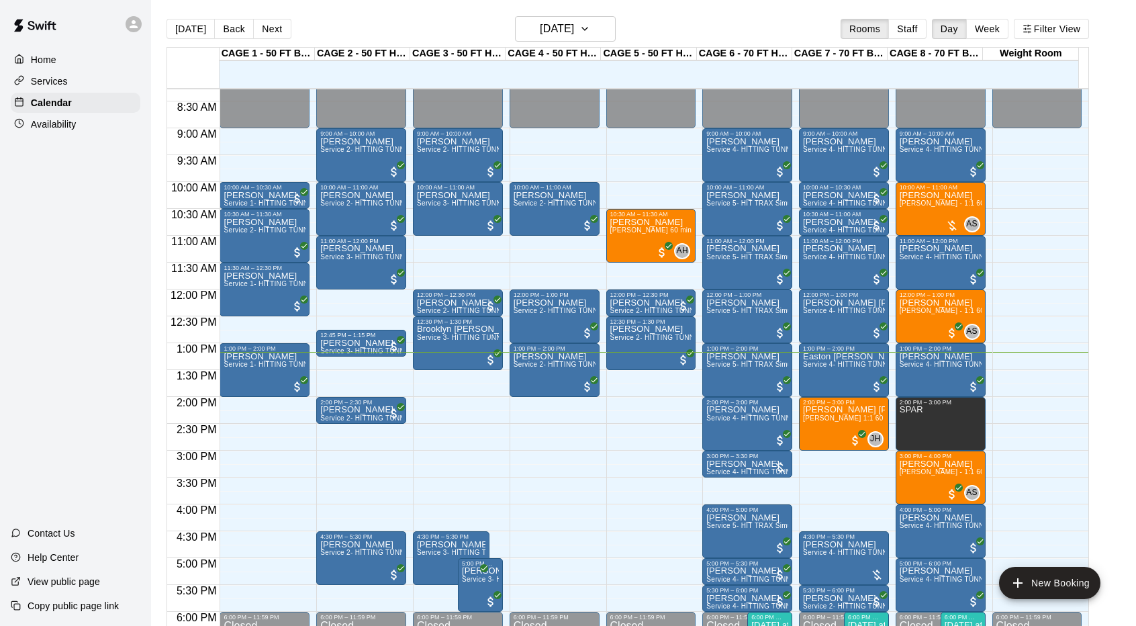
scroll to position [418, 0]
